Goal: Use online tool/utility: Utilize a website feature to perform a specific function

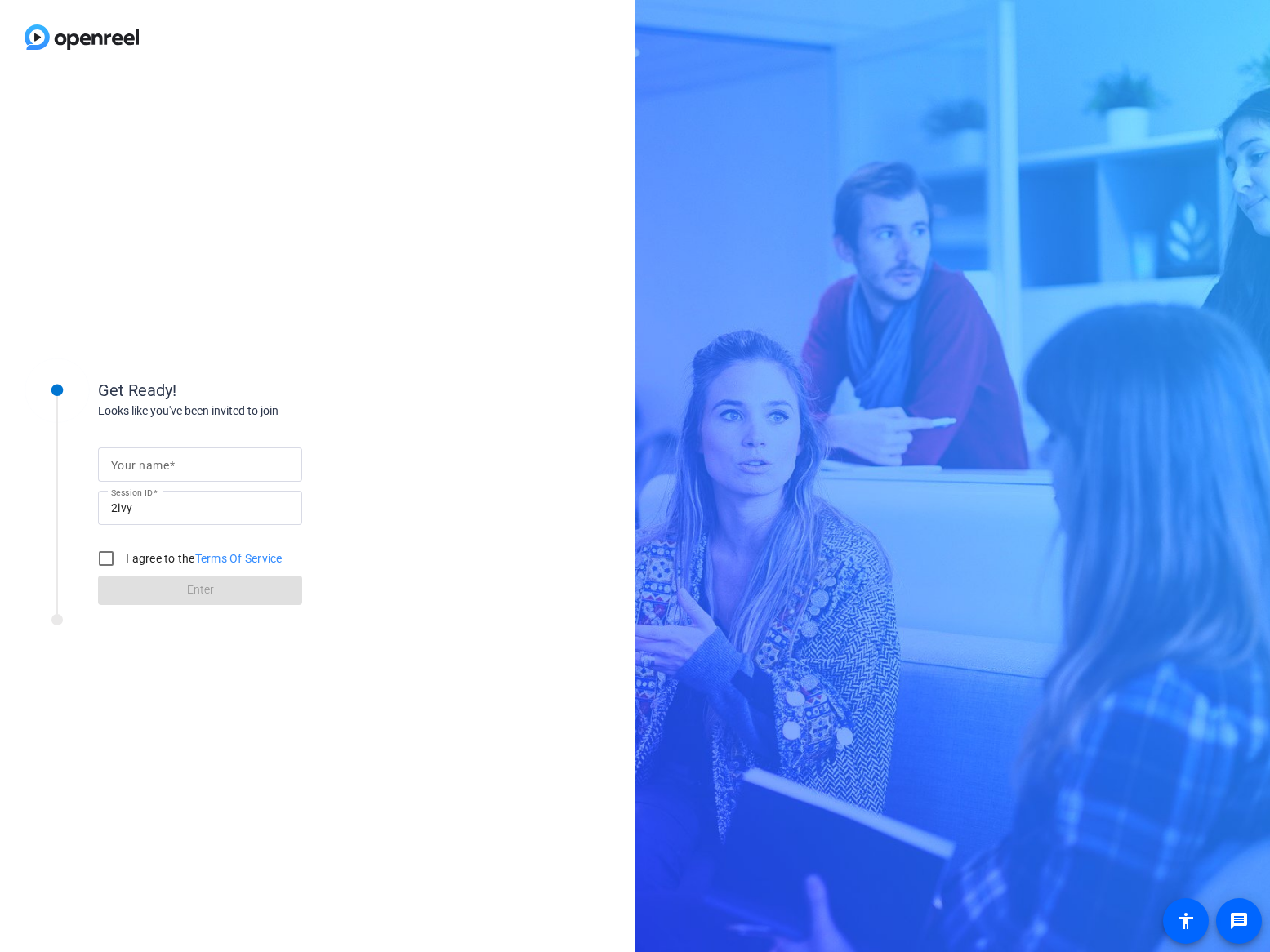
click at [225, 462] on input "Your name" at bounding box center [200, 464] width 178 height 20
type input "Behnam"
click at [101, 560] on input "I agree to the Terms Of Service" at bounding box center [106, 558] width 33 height 33
checkbox input "true"
click at [170, 469] on input "Behnam" at bounding box center [200, 464] width 178 height 20
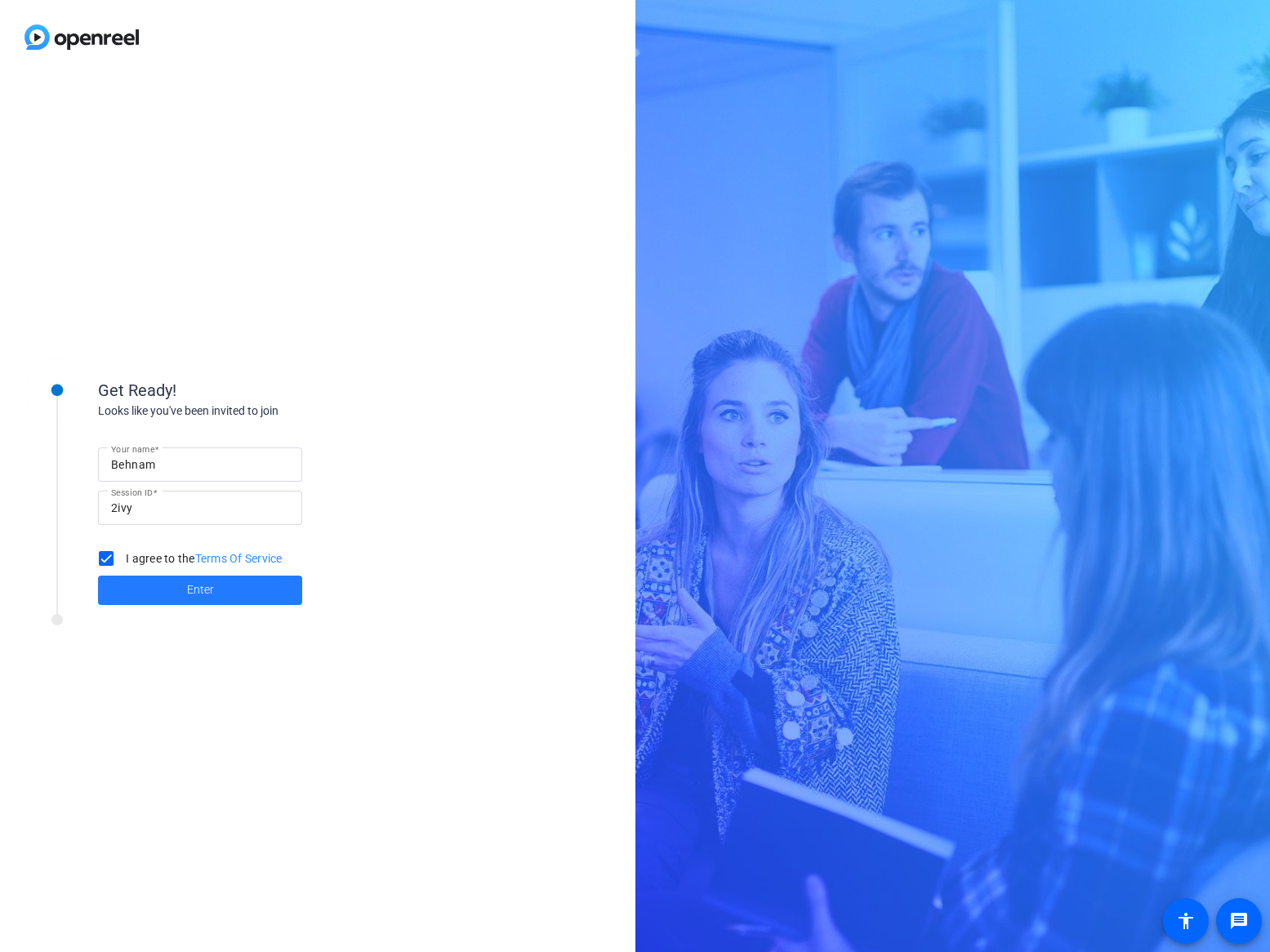
click at [158, 588] on span at bounding box center [199, 591] width 204 height 39
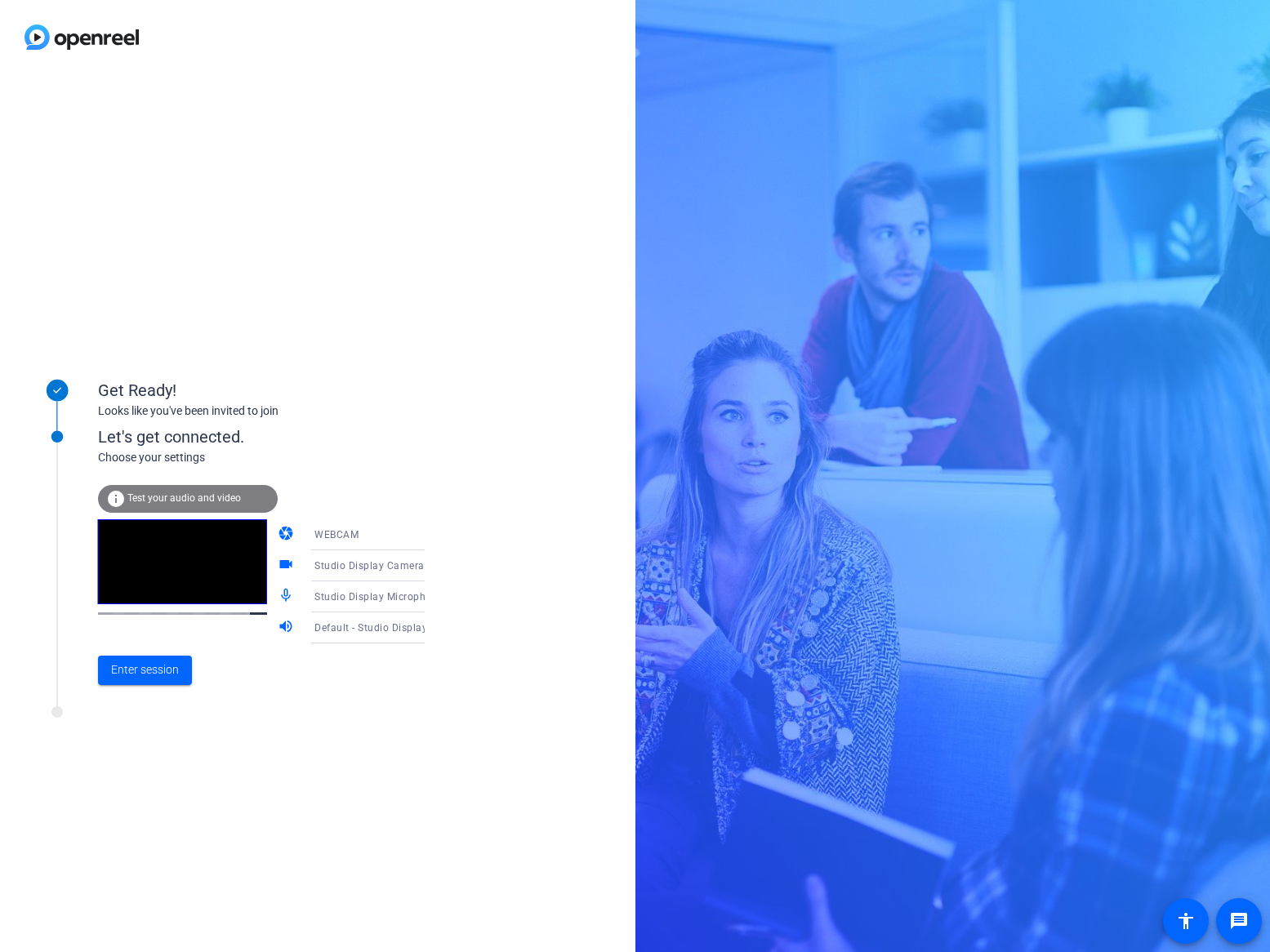
click at [372, 531] on div "WEBCAM" at bounding box center [376, 534] width 122 height 21
click at [429, 448] on div at bounding box center [635, 476] width 1270 height 952
click at [378, 594] on span "Studio Display Microphone (05ac:1114)" at bounding box center [410, 596] width 191 height 13
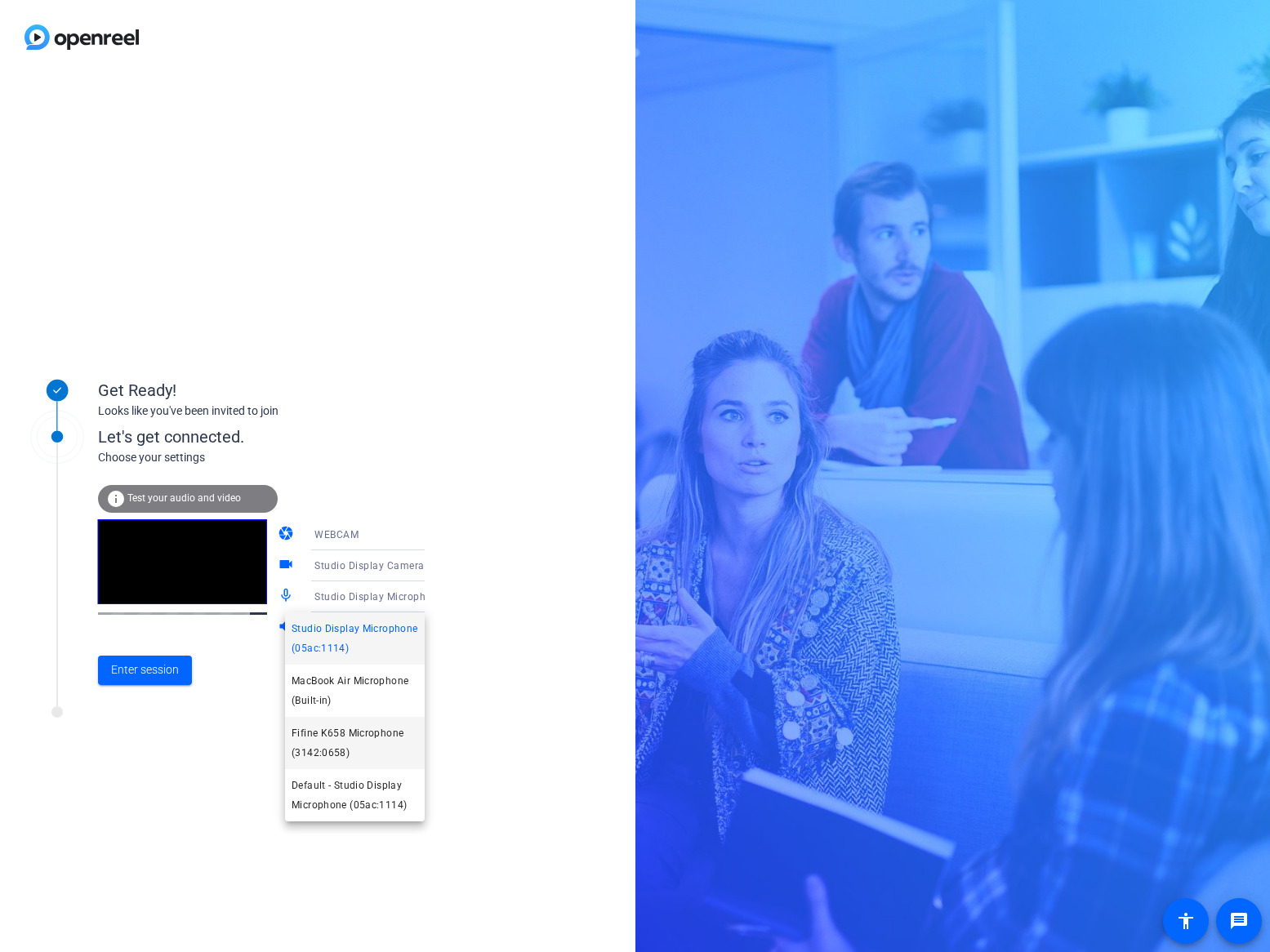
click at [362, 747] on span "Fifine K658 Microphone (3142:0658)" at bounding box center [354, 743] width 127 height 39
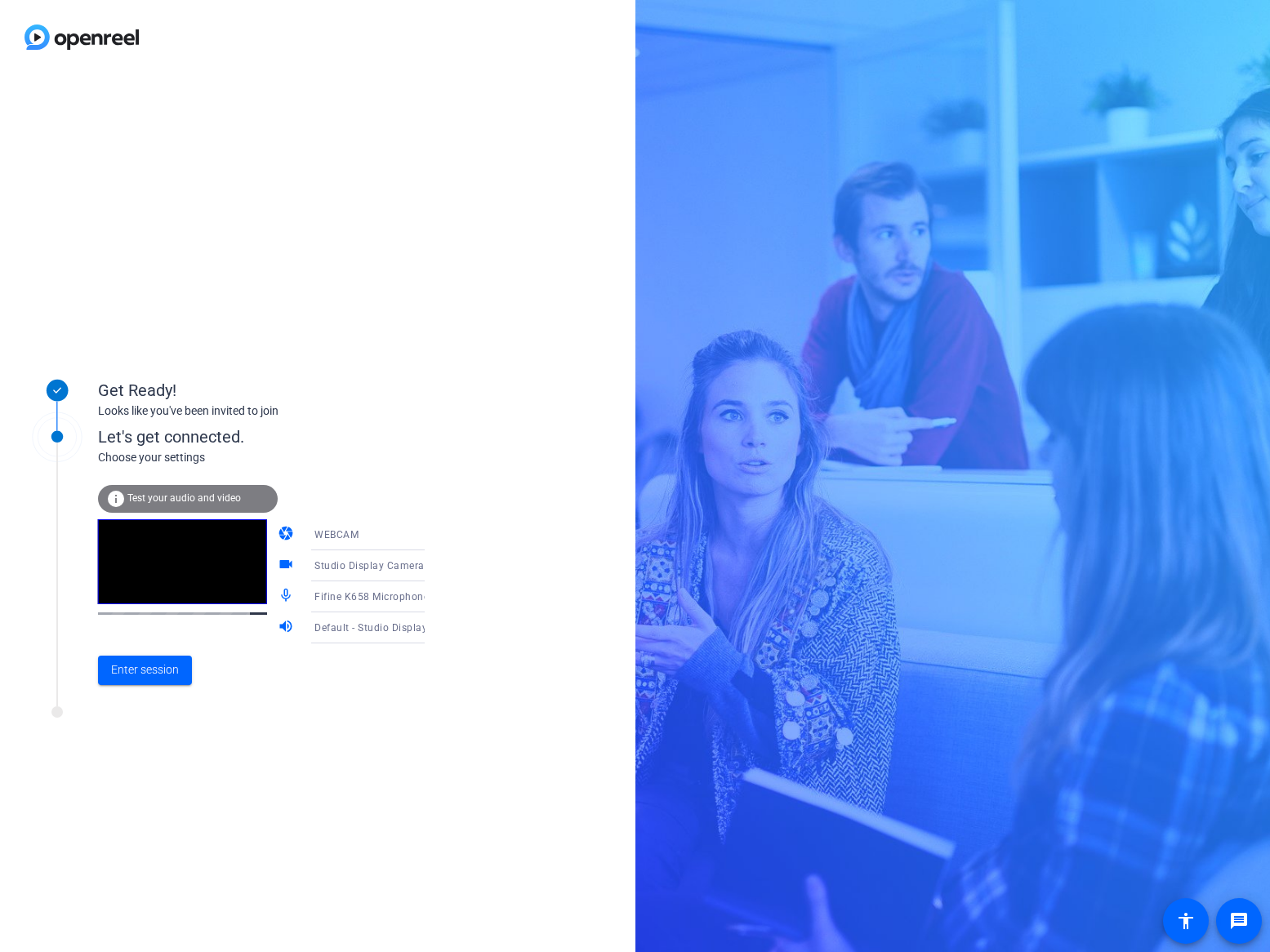
click at [361, 636] on div "Default - Studio Display Speakers (05ac:1114)" at bounding box center [376, 627] width 122 height 21
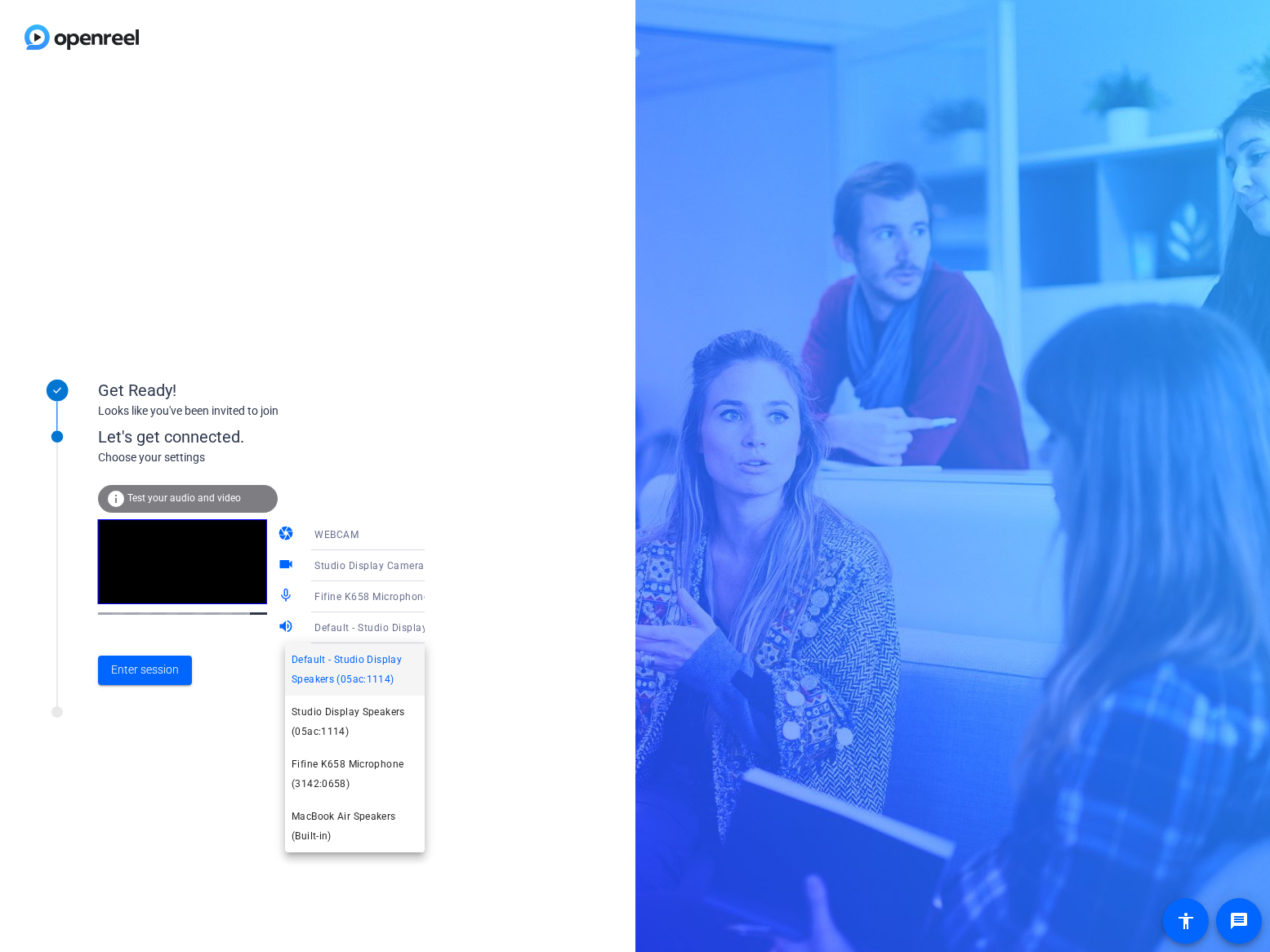
click at [512, 648] on div at bounding box center [635, 476] width 1270 height 952
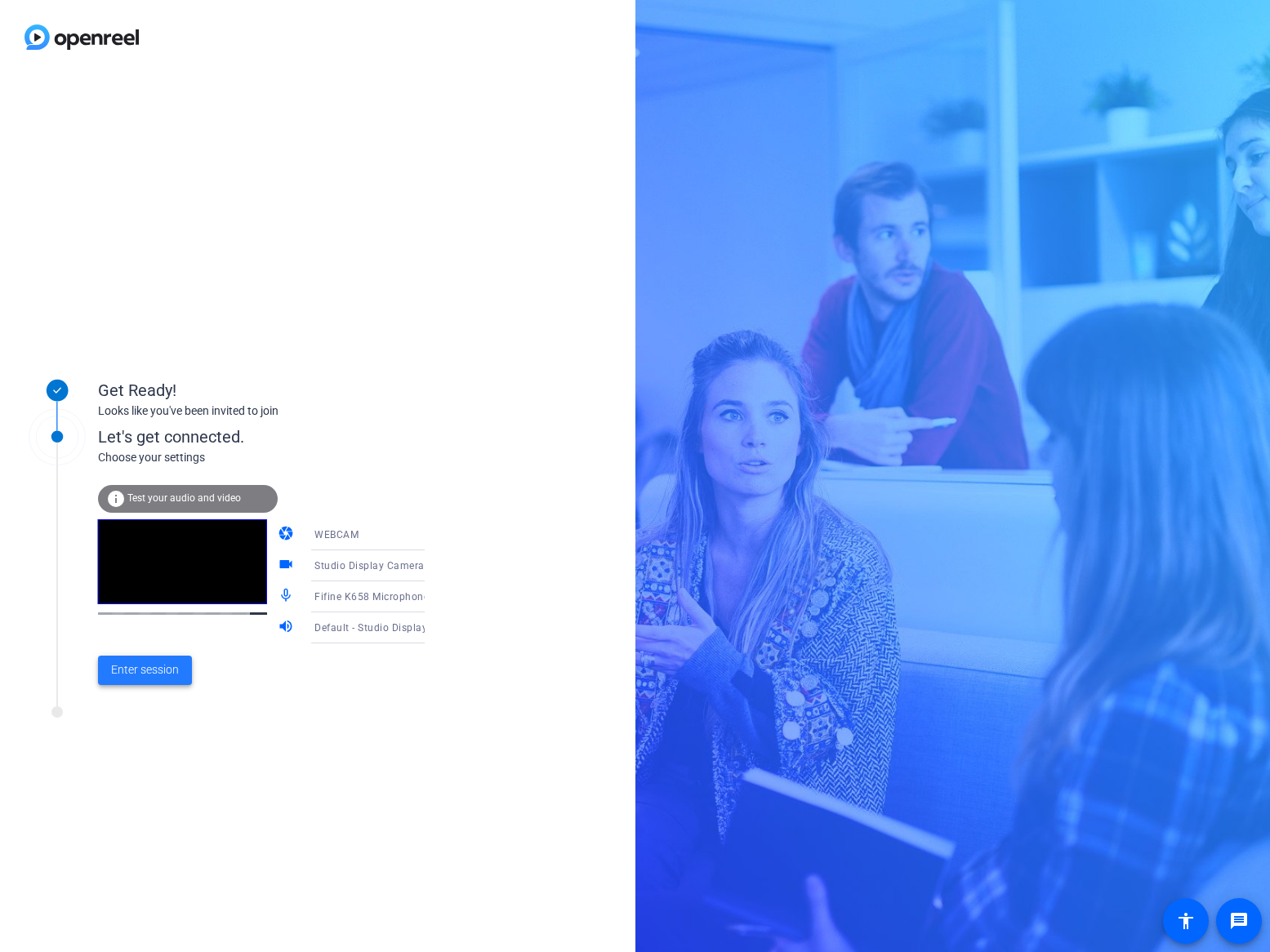
click at [172, 678] on span "Enter session" at bounding box center [145, 669] width 68 height 17
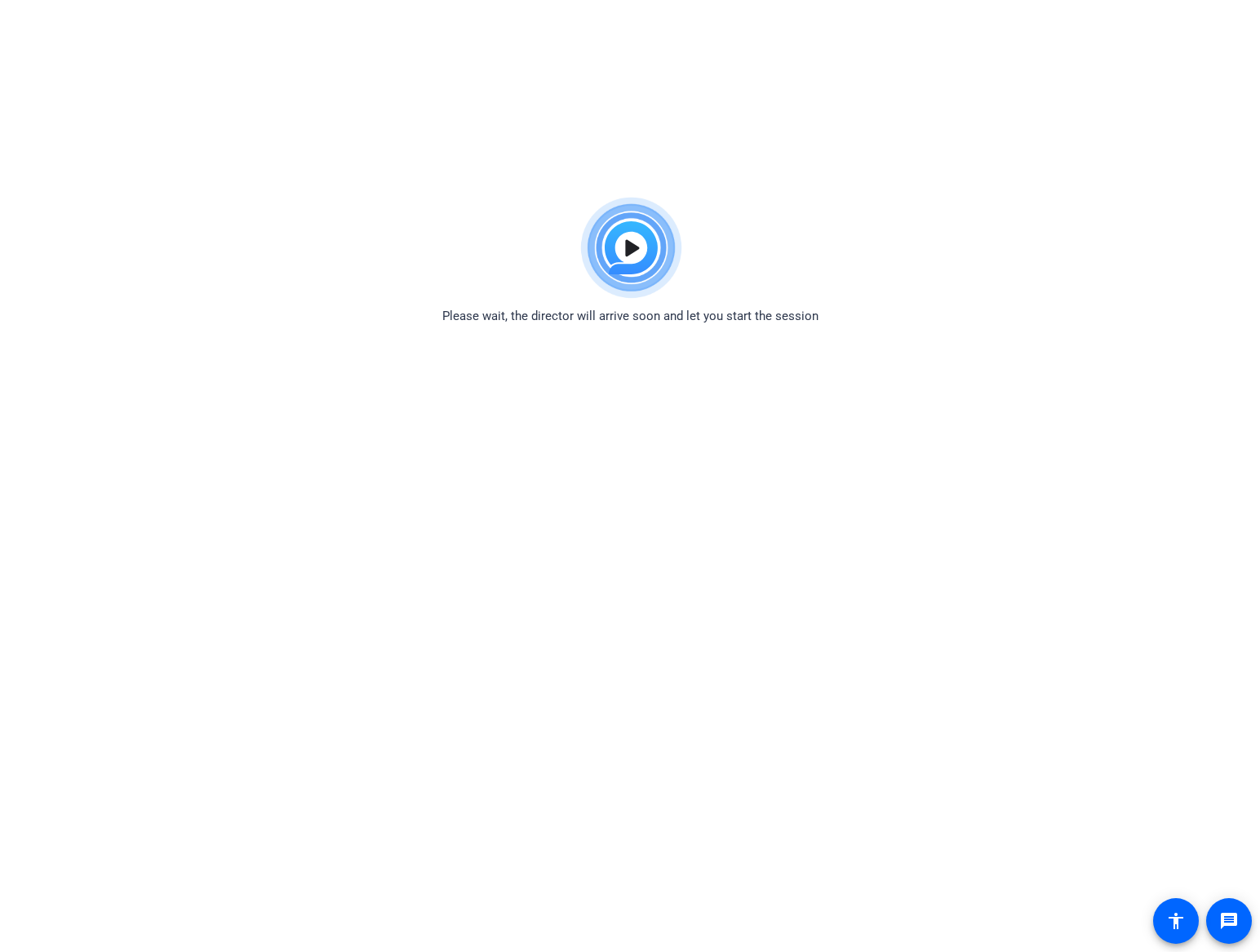
click at [635, 253] on img at bounding box center [631, 248] width 120 height 117
